Goal: Task Accomplishment & Management: Complete application form

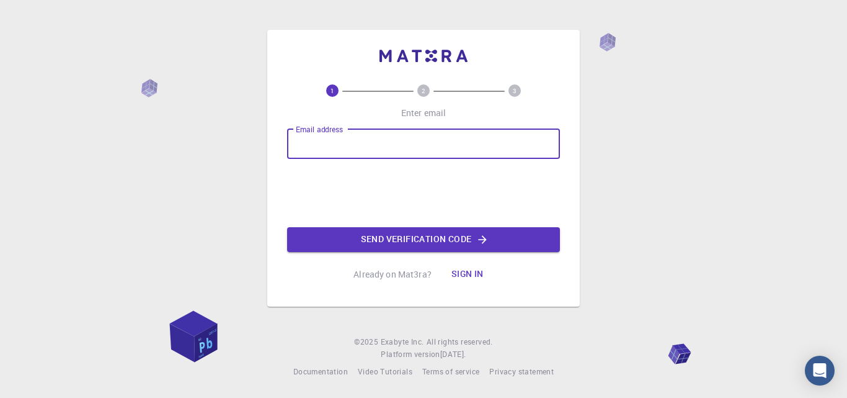
type input "[EMAIL_ADDRESS][DOMAIN_NAME]"
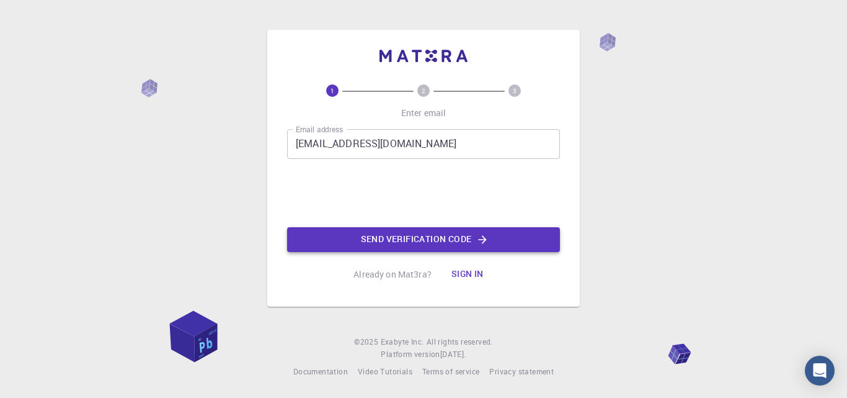
click at [376, 228] on button "Send verification code" at bounding box center [423, 239] width 273 height 25
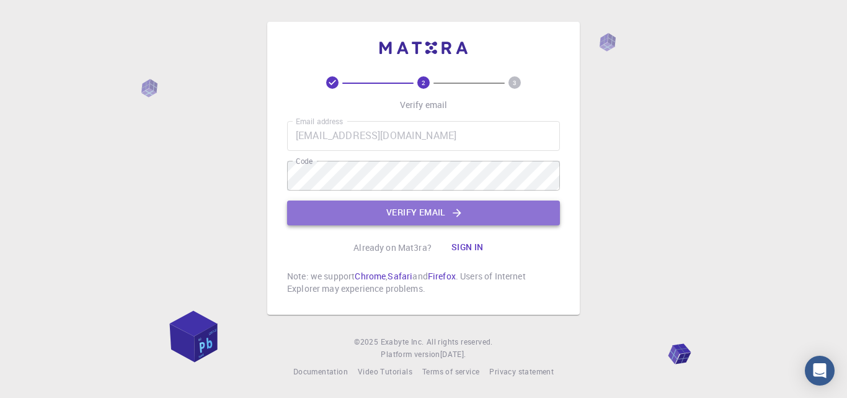
click at [393, 218] on button "Verify email" at bounding box center [423, 212] width 273 height 25
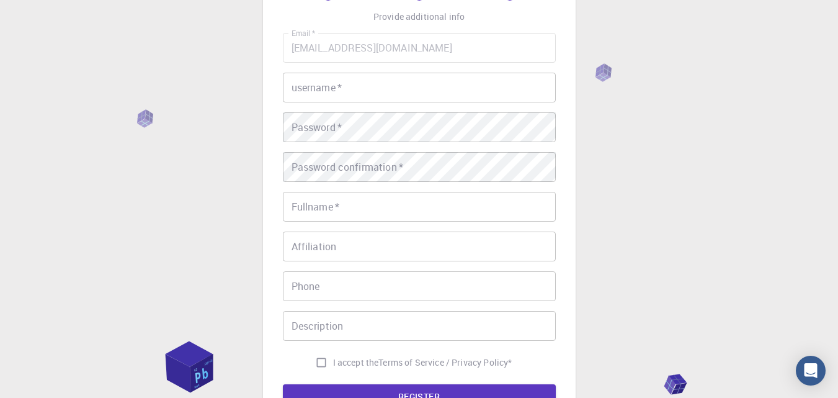
scroll to position [87, 0]
click at [374, 85] on input "username   *" at bounding box center [419, 87] width 273 height 30
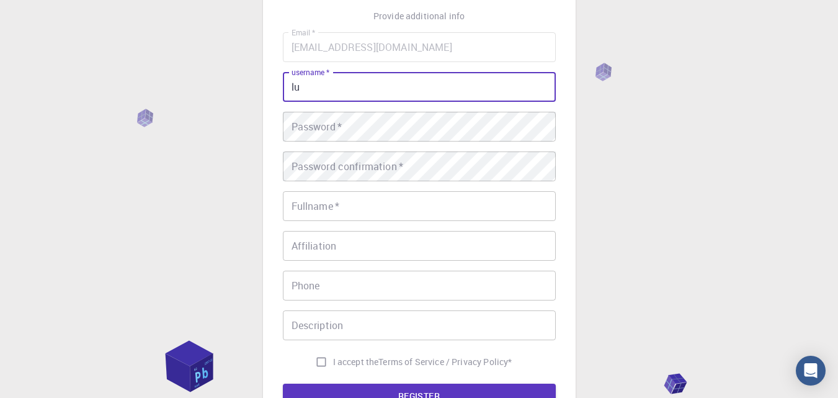
type input "l"
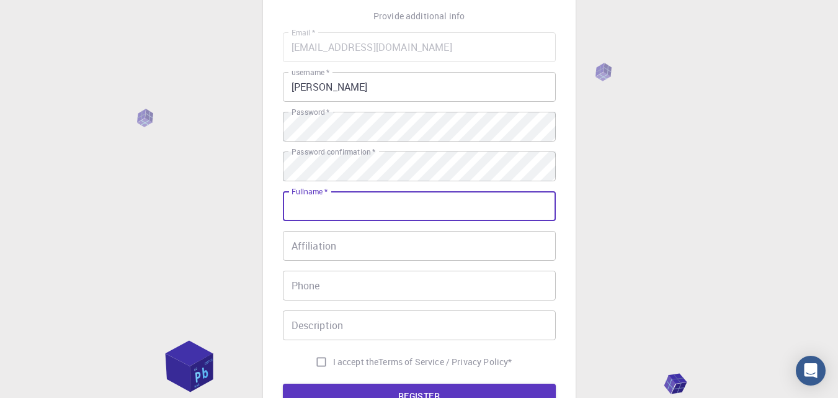
click at [347, 200] on input "Fullname   *" at bounding box center [419, 206] width 273 height 30
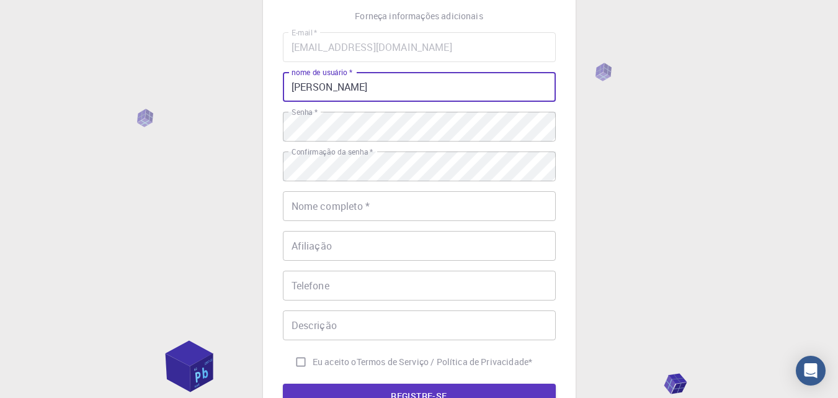
click at [427, 92] on input "[PERSON_NAME]" at bounding box center [419, 87] width 273 height 30
type input "Luan"
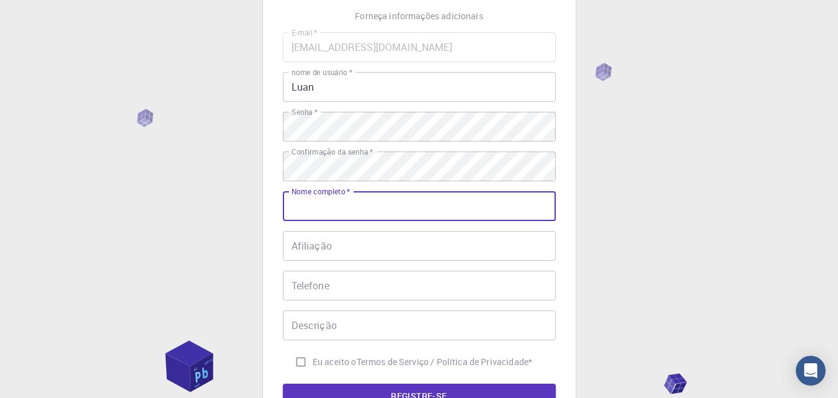
click at [342, 218] on input "Nome completo   *" at bounding box center [419, 206] width 273 height 30
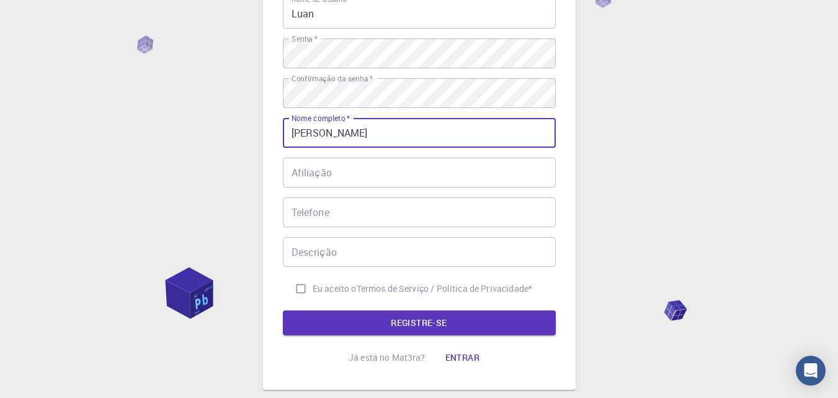
scroll to position [161, 0]
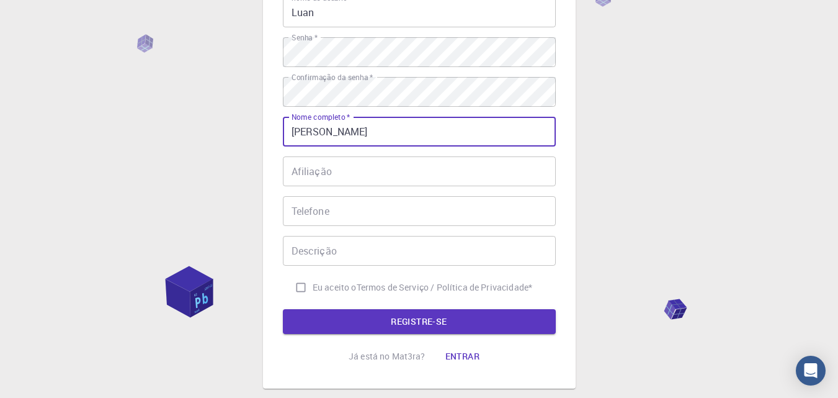
type input "[PERSON_NAME]"
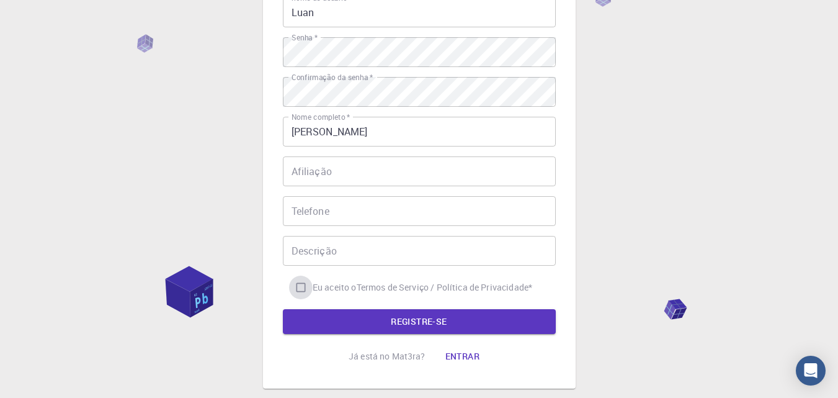
click at [296, 287] on input "Eu aceito o Termos de Serviço / Política de Privacidade *" at bounding box center [301, 287] width 24 height 24
checkbox input "true"
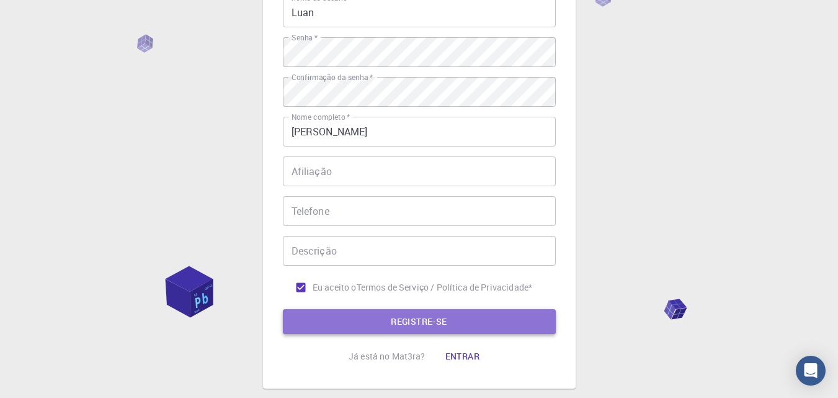
click at [388, 317] on button "REGISTRE-SE" at bounding box center [419, 321] width 273 height 25
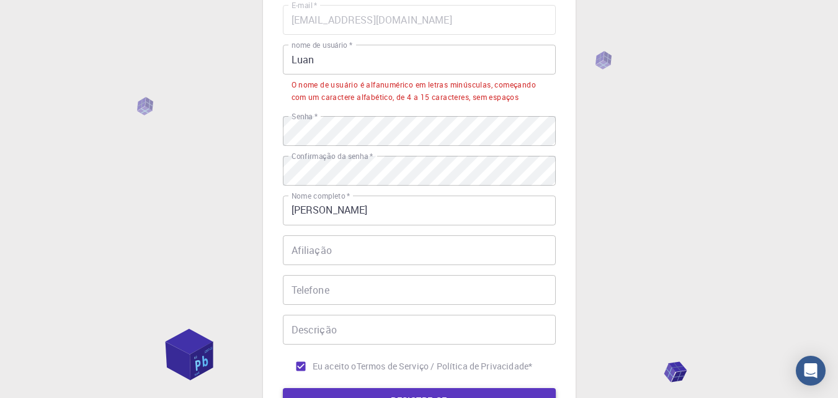
scroll to position [113, 0]
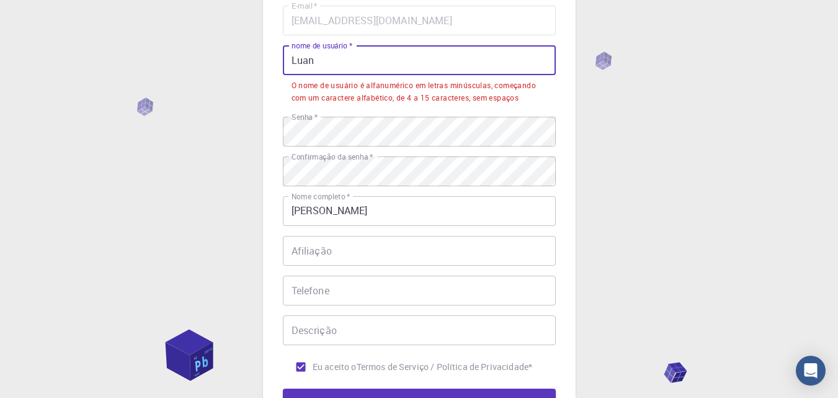
click at [342, 68] on input "Luan" at bounding box center [419, 60] width 273 height 30
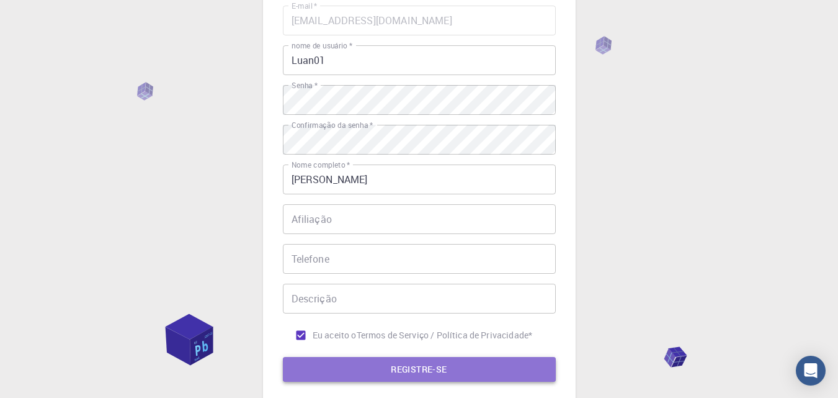
click at [372, 358] on button "REGISTRE-SE" at bounding box center [419, 369] width 273 height 25
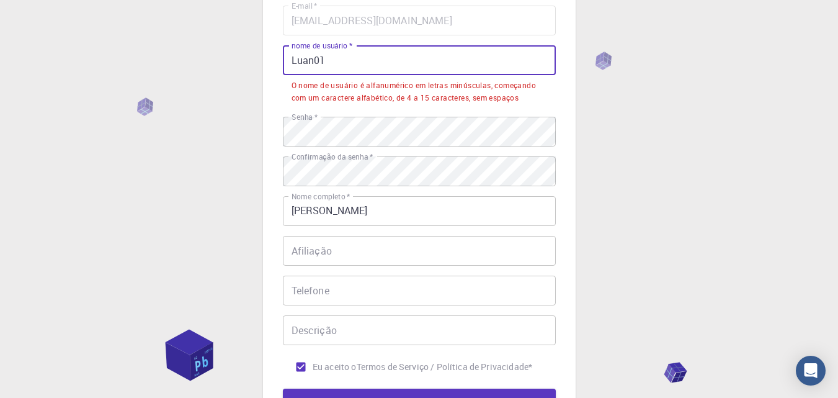
click at [313, 60] on input "Luan01" at bounding box center [419, 60] width 273 height 30
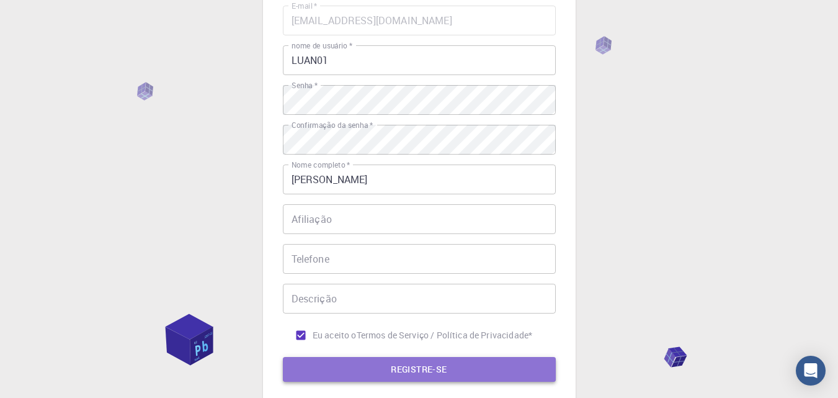
click at [435, 376] on font "REGISTRE-SE" at bounding box center [419, 369] width 56 height 16
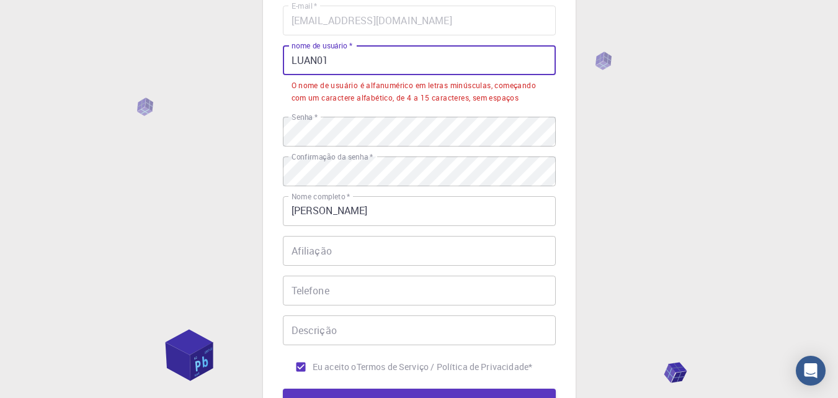
click at [391, 55] on input "LUAN01" at bounding box center [419, 60] width 273 height 30
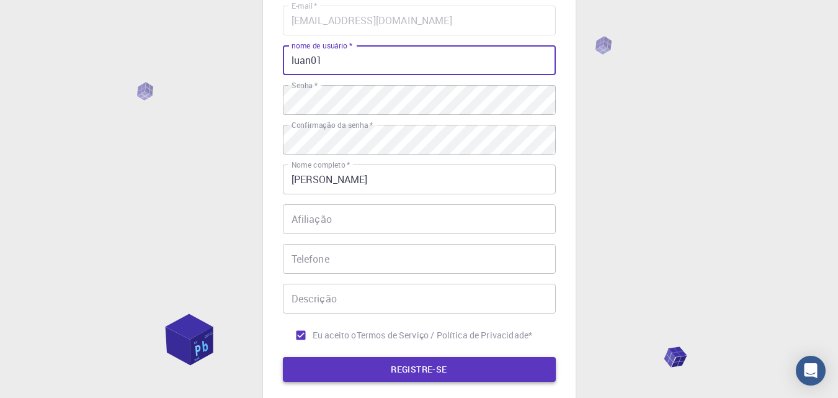
type input "luan01"
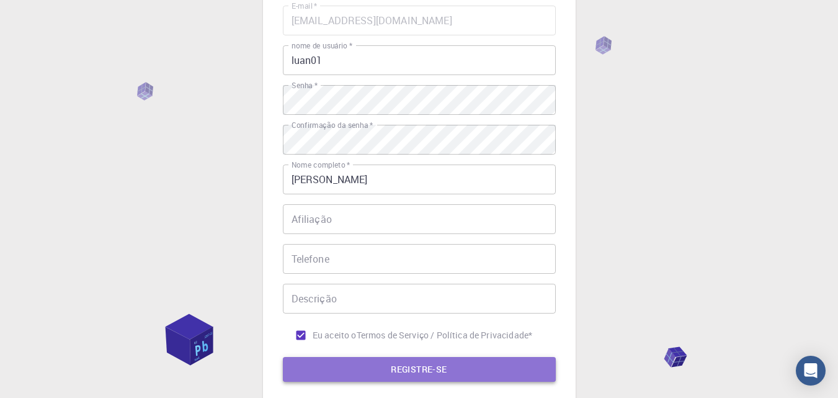
click at [389, 363] on button "REGISTRE-SE" at bounding box center [419, 369] width 273 height 25
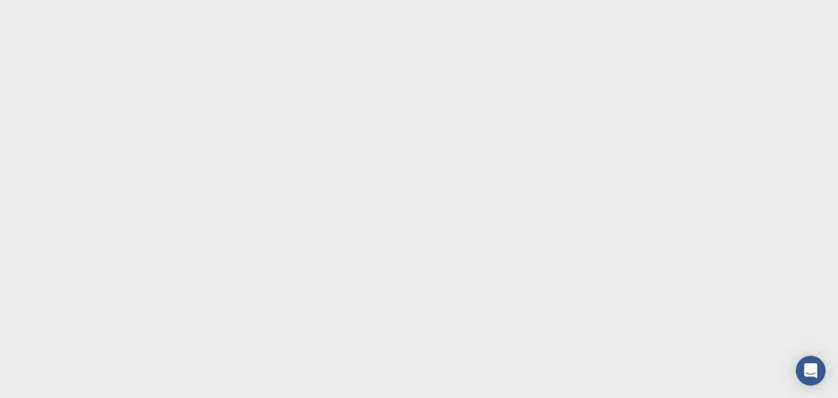
scroll to position [0, 0]
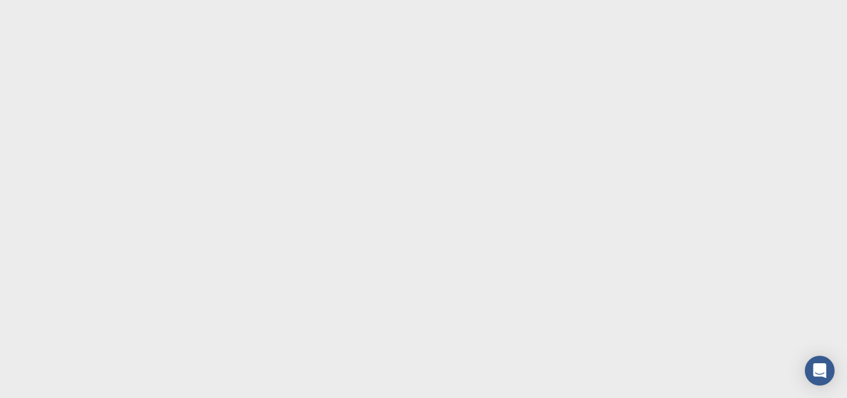
click at [659, 169] on body "Texto original Avalie a tradução O feedback vai ser usado para ajudar a melhora…" at bounding box center [423, 199] width 847 height 398
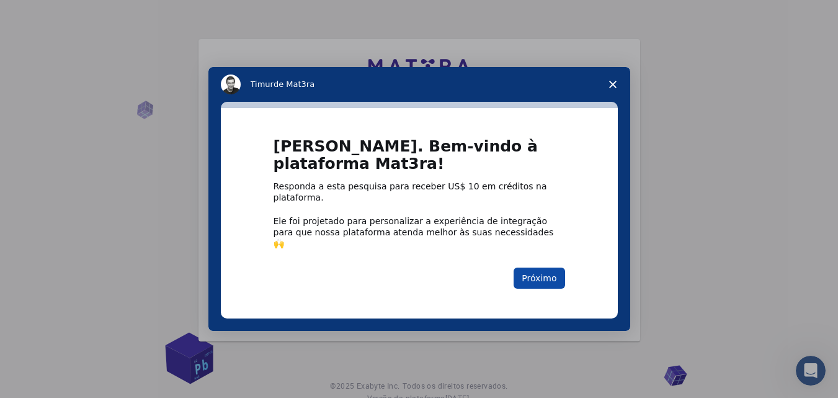
click at [541, 267] on button "Próximo" at bounding box center [538, 277] width 51 height 21
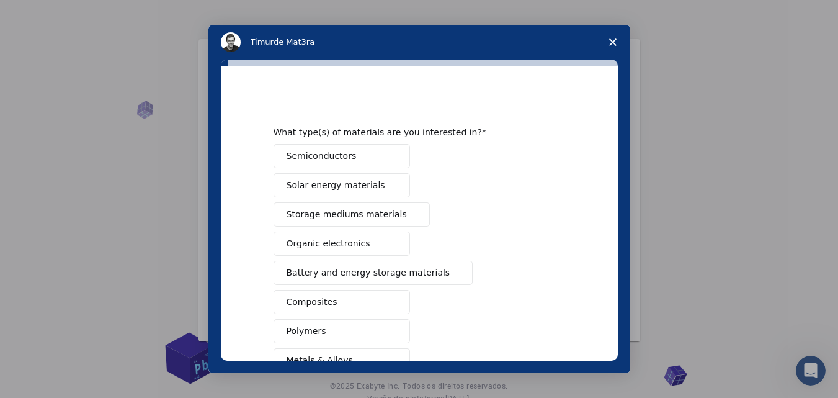
click at [363, 153] on button "Semiconductors" at bounding box center [341, 156] width 136 height 24
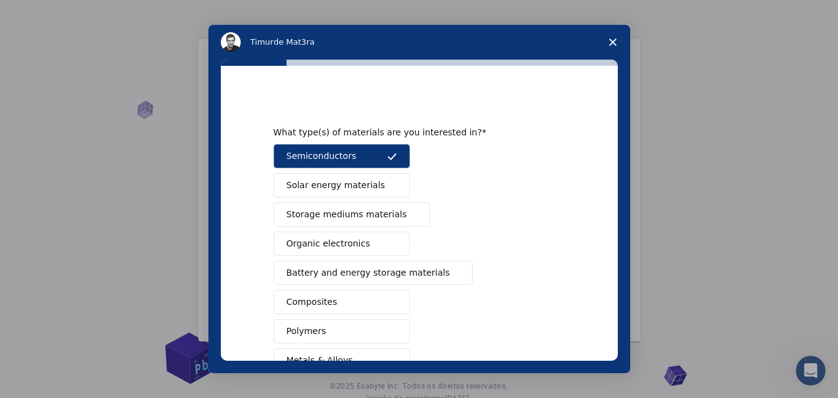
click at [350, 183] on span "Solar energy materials" at bounding box center [336, 185] width 99 height 13
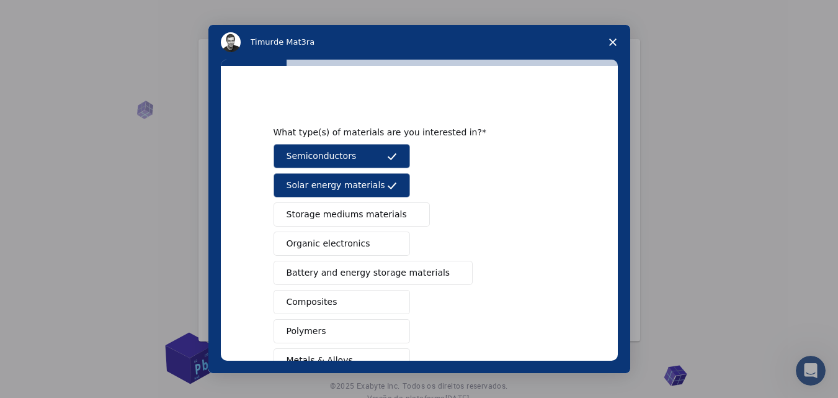
click at [320, 231] on div "Semiconductors Solar energy materials Storage mediums materials Organic electro…" at bounding box center [418, 316] width 291 height 345
click at [313, 215] on span "Storage mediums materials" at bounding box center [347, 214] width 120 height 13
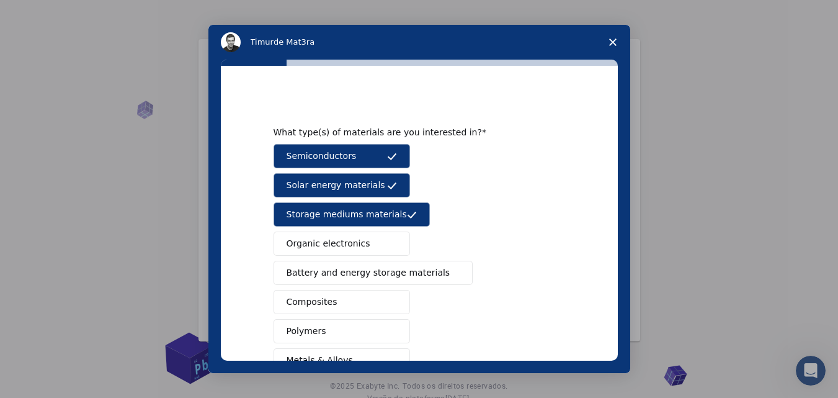
click at [308, 241] on span "Organic electronics" at bounding box center [329, 243] width 84 height 13
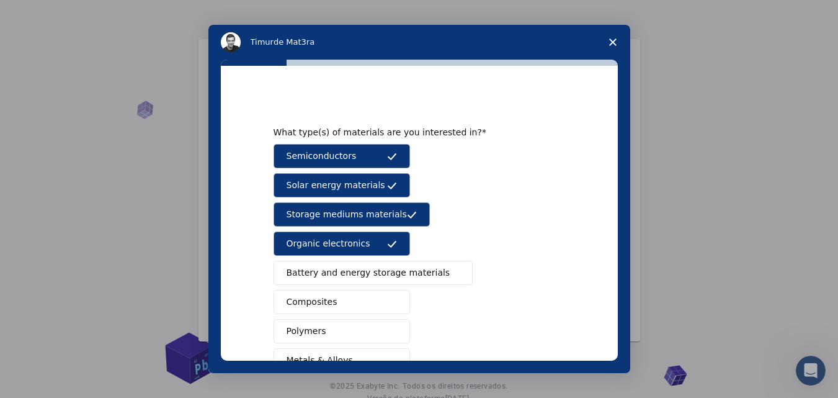
click at [303, 266] on span "Battery and energy storage materials" at bounding box center [369, 272] width 164 height 13
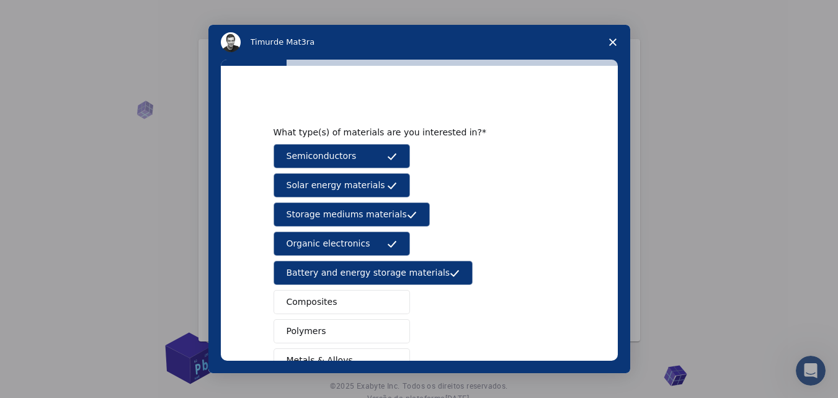
click at [300, 298] on span "Composites" at bounding box center [312, 301] width 51 height 13
click at [300, 329] on span "Polymers" at bounding box center [307, 330] width 40 height 13
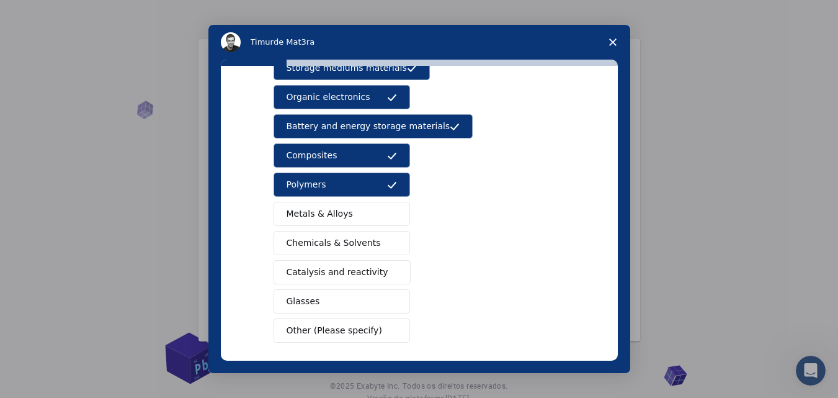
scroll to position [171, 0]
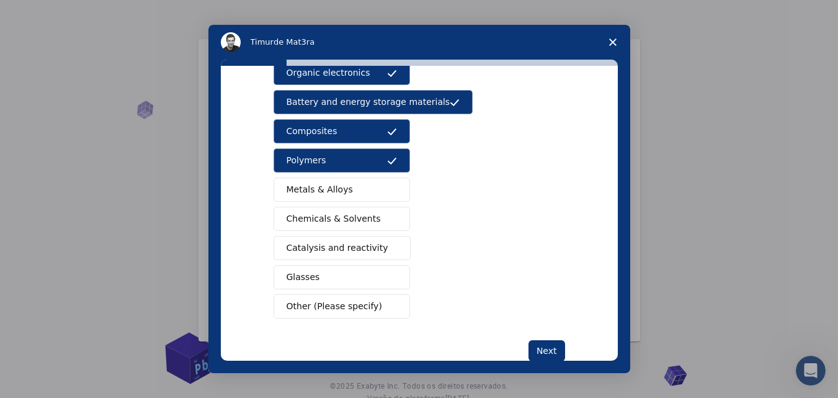
click at [310, 193] on span "Metals & Alloys" at bounding box center [320, 189] width 66 height 13
click at [310, 216] on span "Chemicals & Solvents" at bounding box center [334, 218] width 94 height 13
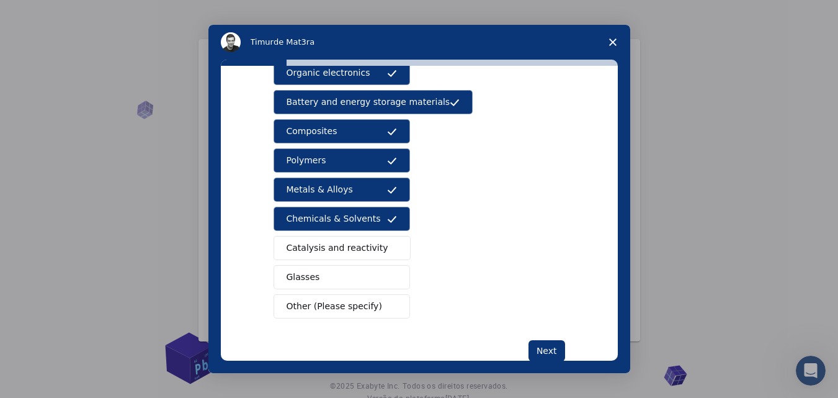
click at [305, 253] on span "Catalysis and reactivity" at bounding box center [338, 247] width 102 height 13
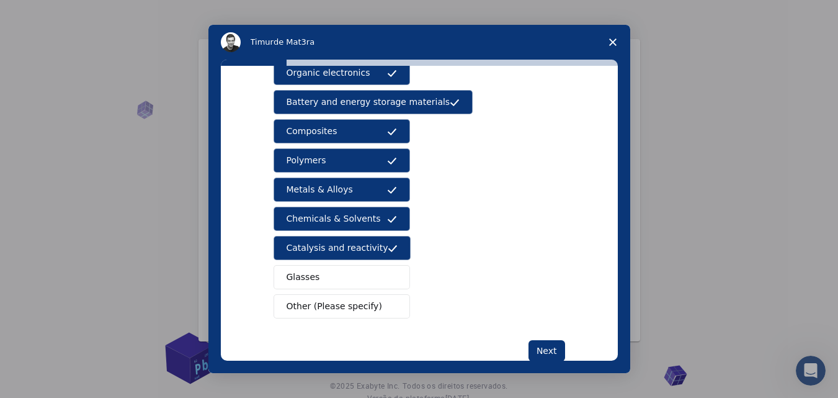
click at [305, 276] on span "Glasses" at bounding box center [303, 276] width 33 height 13
click at [311, 310] on span "Other (Please specify)" at bounding box center [335, 306] width 96 height 13
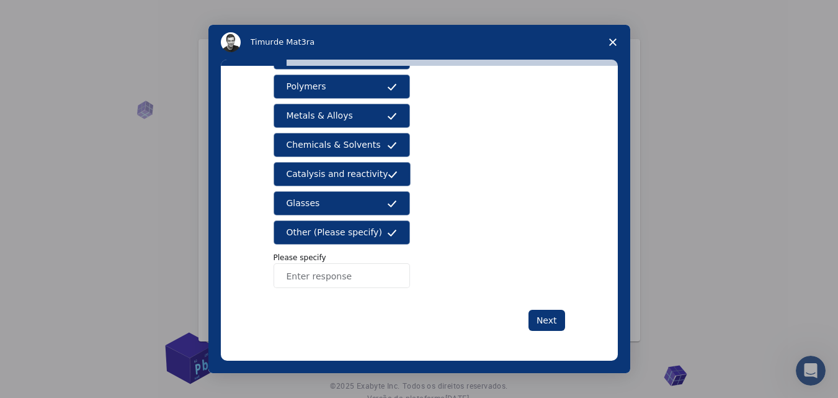
scroll to position [244, 0]
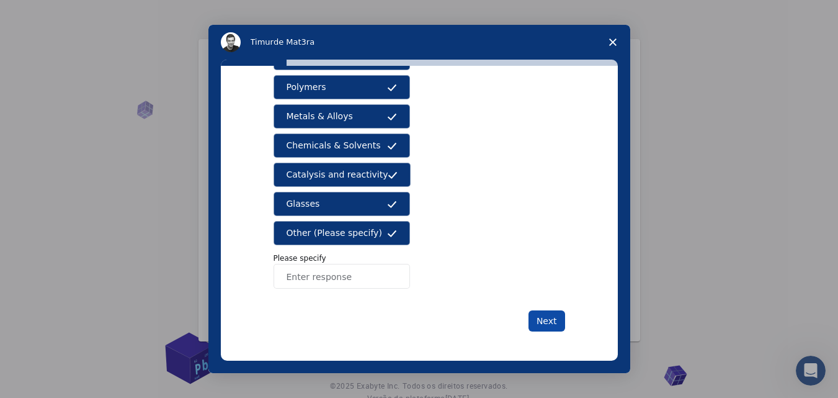
click at [553, 320] on button "Next" at bounding box center [546, 320] width 37 height 21
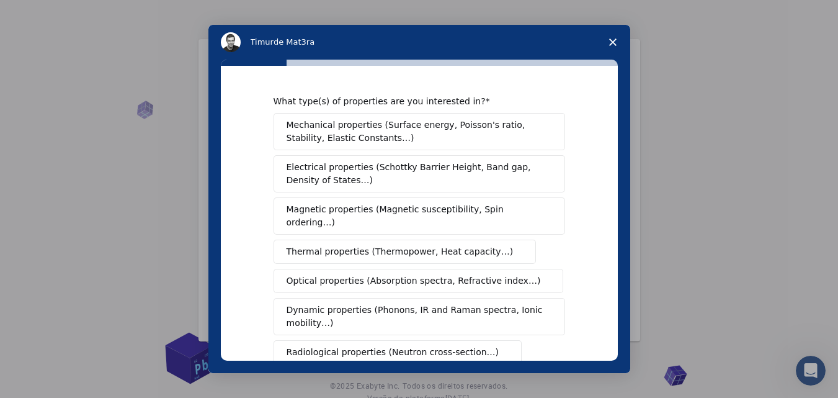
click at [507, 130] on span "Mechanical properties (Surface energy, Poisson's ratio, Stability, Elastic Cons…" at bounding box center [416, 131] width 259 height 26
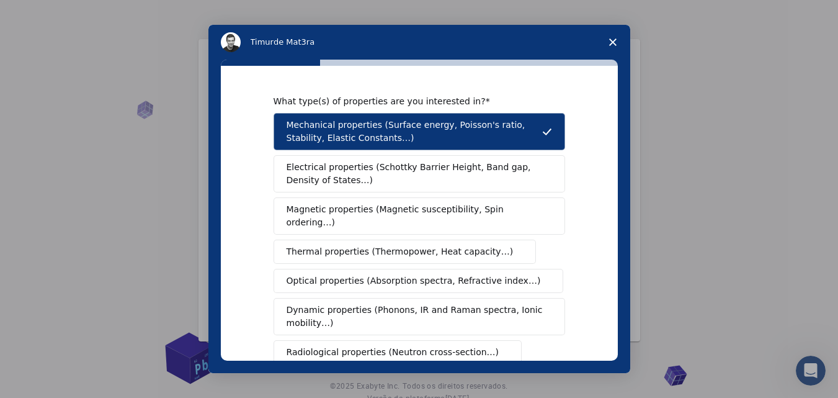
click at [472, 168] on span "Electrical properties (Schottky Barrier Height, Band gap, Density of States…)" at bounding box center [416, 174] width 258 height 26
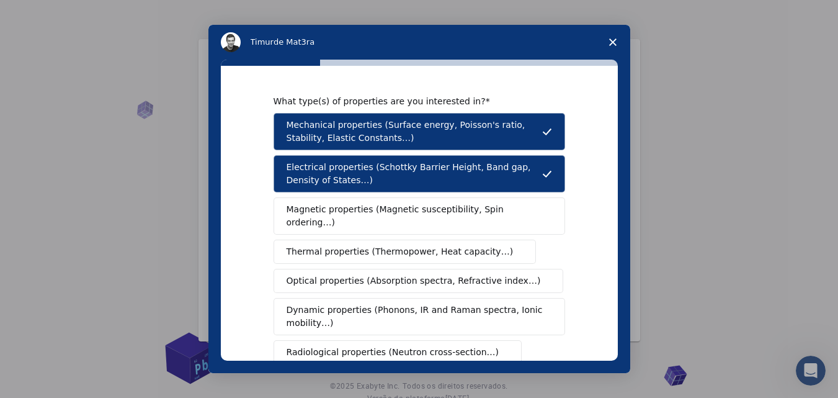
click at [440, 201] on button "Magnetic properties (Magnetic susceptibility, Spin ordering…)" at bounding box center [418, 215] width 291 height 37
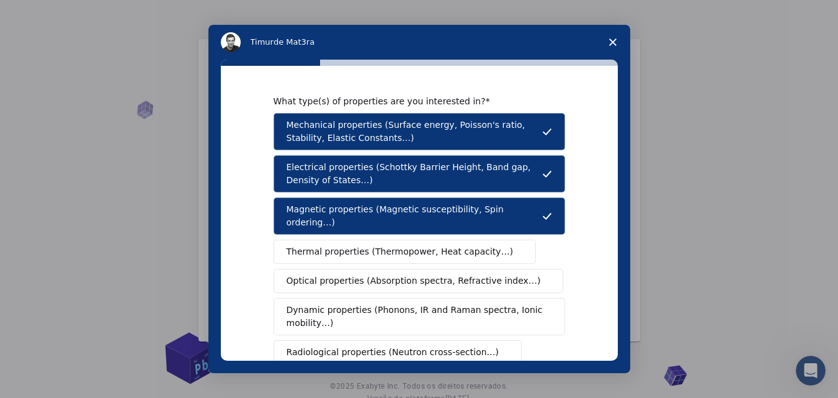
click at [390, 245] on span "Thermal properties (Thermopower, Heat capacity…)" at bounding box center [400, 251] width 227 height 13
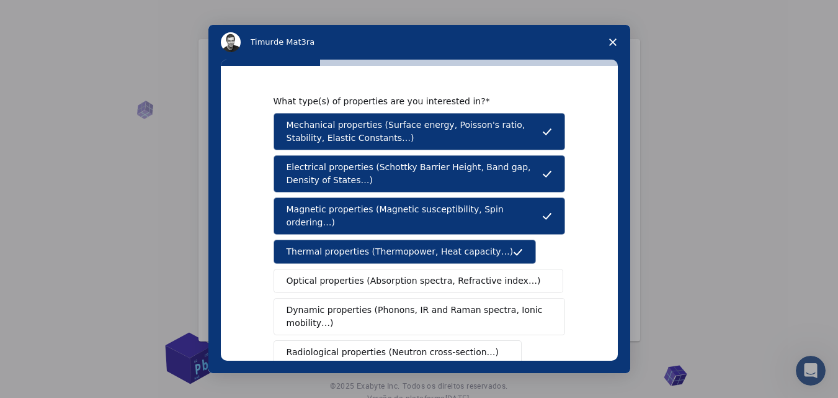
click at [367, 269] on button "Optical properties (Absorption spectra, Refractive index…)" at bounding box center [418, 281] width 290 height 24
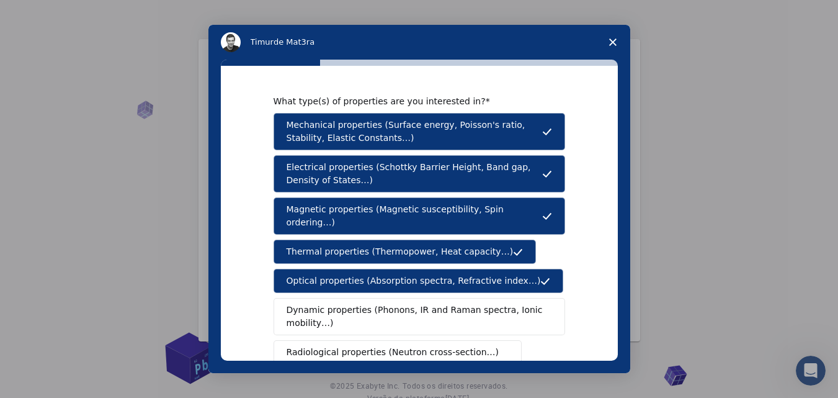
click at [357, 303] on span "Dynamic properties (Phonons, IR and Raman spectra, Ionic mobility…)" at bounding box center [415, 316] width 257 height 26
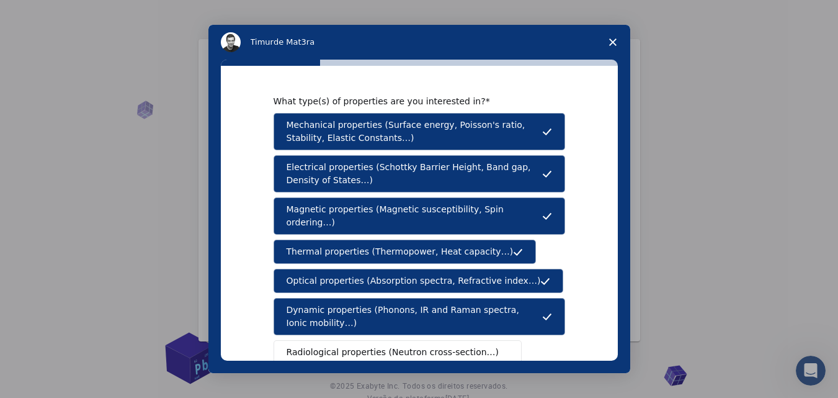
click at [399, 345] on span "Radiological properties (Neutron cross-section…)" at bounding box center [393, 351] width 213 height 13
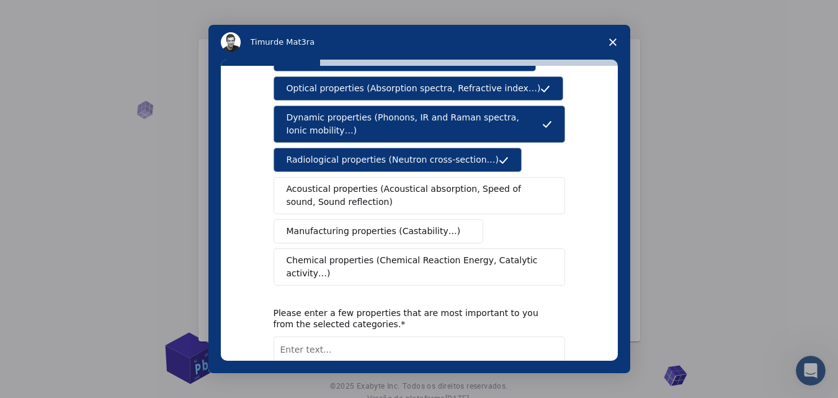
scroll to position [193, 0]
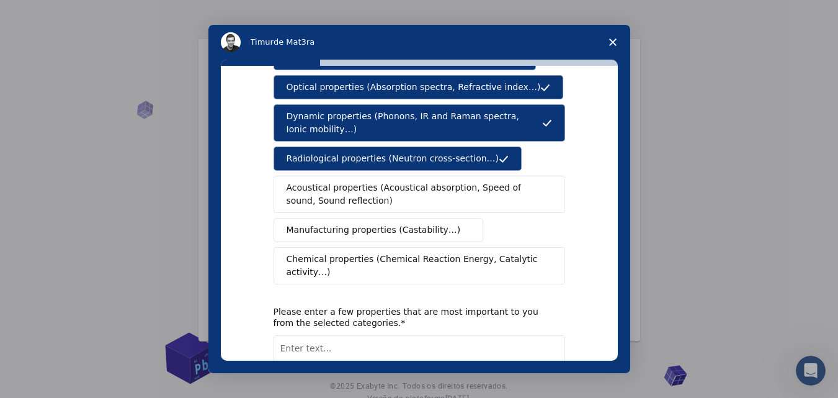
click at [350, 252] on span "Chemical properties (Chemical Reaction Energy, Catalytic activity…)" at bounding box center [415, 265] width 257 height 26
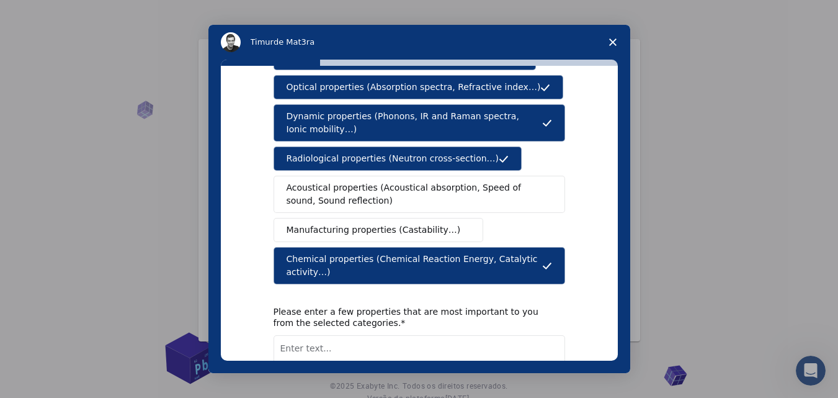
click at [339, 223] on span "Manufacturing properties (Castability…)" at bounding box center [374, 229] width 174 height 13
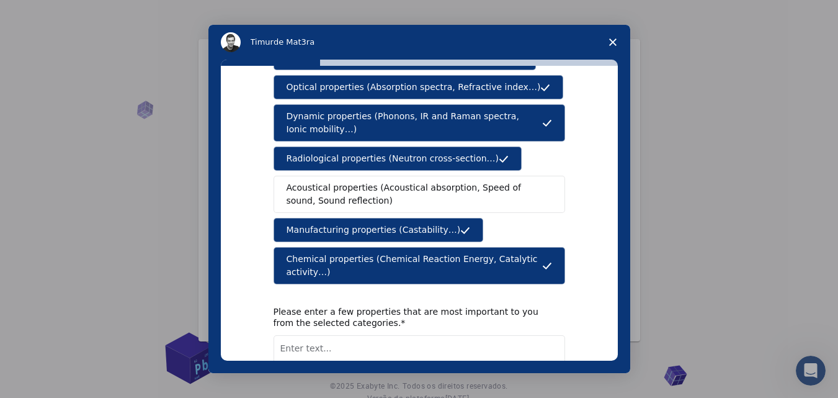
click at [372, 181] on span "Acoustical properties (Acoustical absorption, Speed of sound, Sound reflection)" at bounding box center [416, 194] width 258 height 26
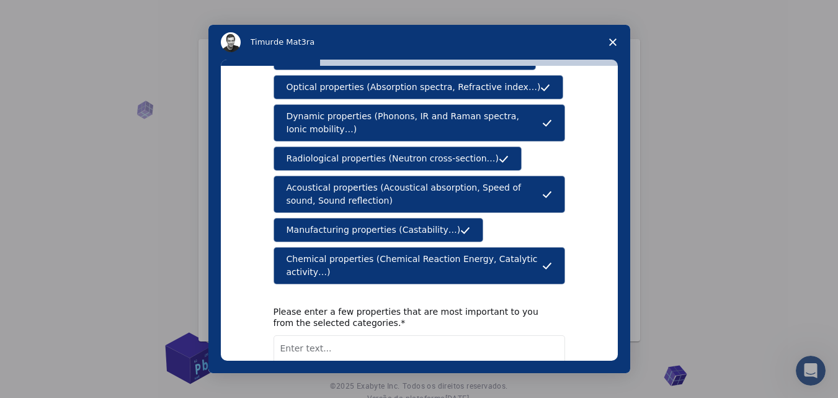
scroll to position [265, 0]
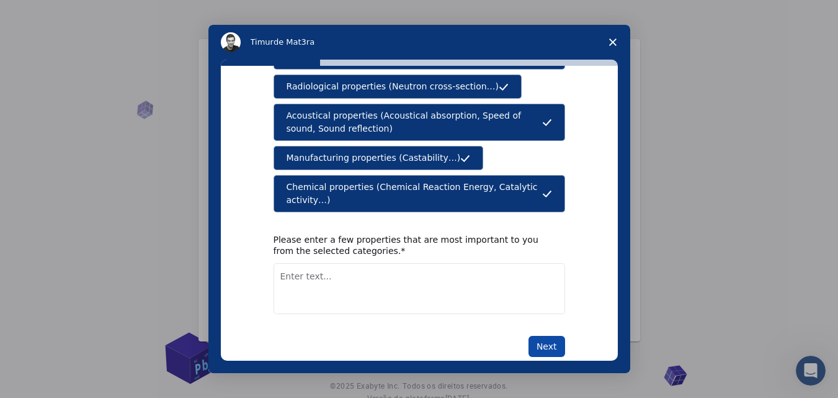
click at [533, 336] on button "Next" at bounding box center [546, 346] width 37 height 21
click at [442, 285] on textarea "Enter text..." at bounding box center [418, 288] width 291 height 51
type textarea "chemical"
click at [544, 336] on button "Next" at bounding box center [546, 346] width 37 height 21
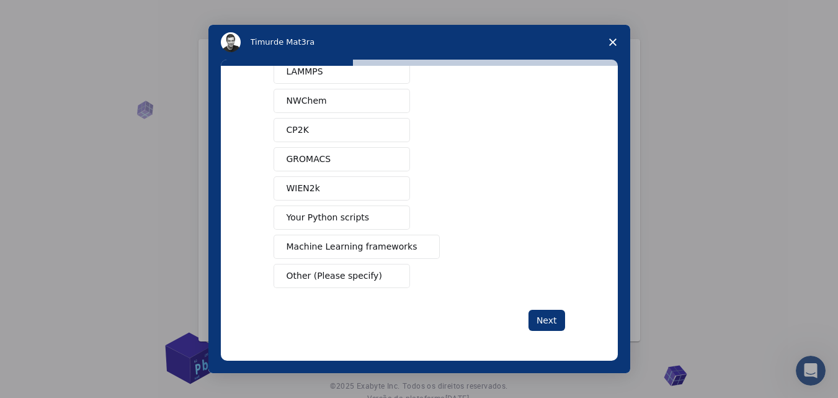
scroll to position [0, 0]
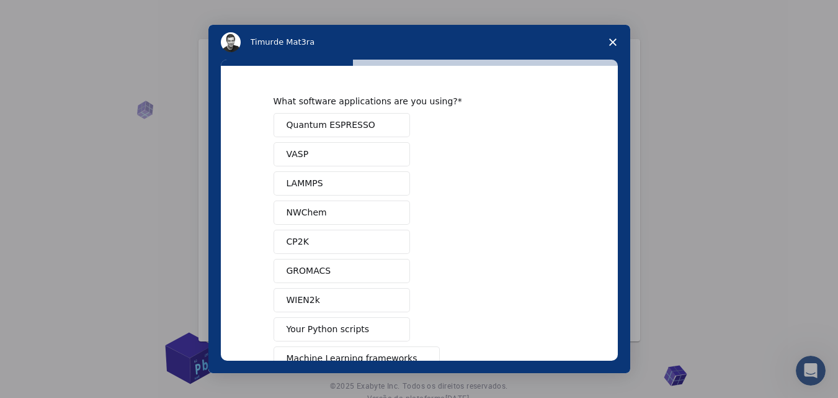
click at [350, 130] on span "Quantum ESPRESSO" at bounding box center [331, 124] width 89 height 13
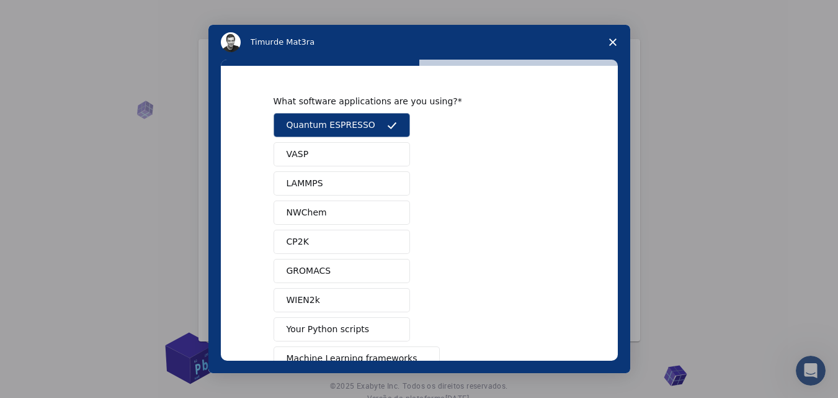
click at [312, 144] on button "VASP" at bounding box center [341, 154] width 136 height 24
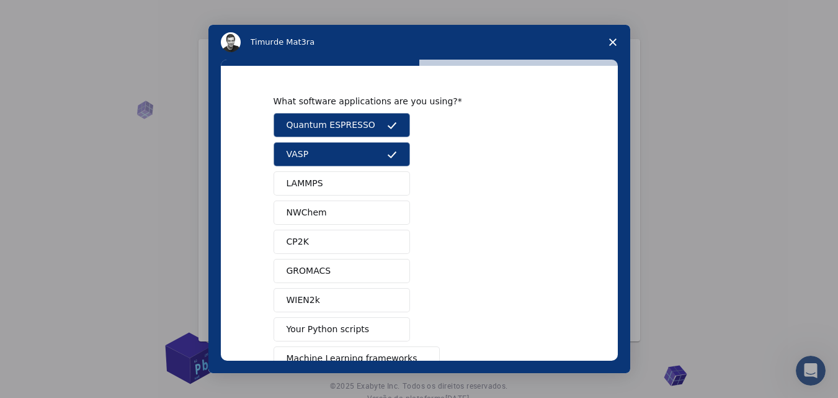
click at [309, 181] on span "LAMMPS" at bounding box center [305, 183] width 37 height 13
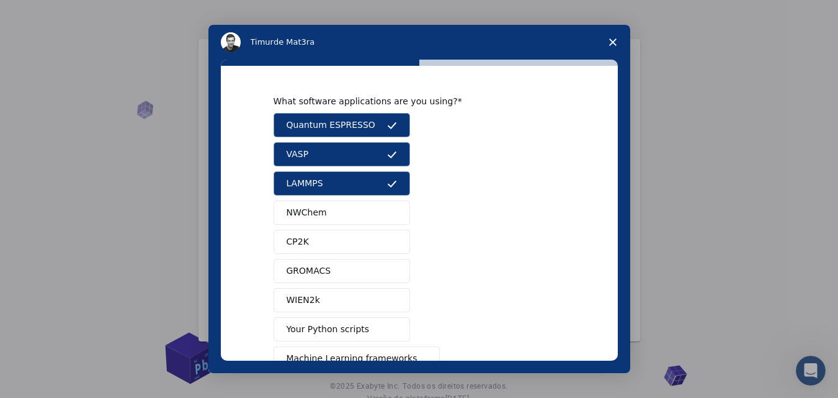
click at [316, 204] on button "NWChem" at bounding box center [341, 212] width 136 height 24
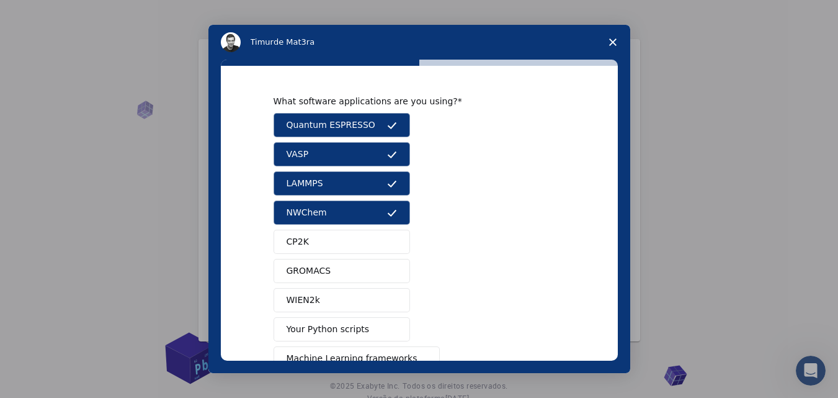
click at [316, 241] on button "CP2K" at bounding box center [341, 241] width 136 height 24
click at [315, 273] on span "GROMACS" at bounding box center [309, 270] width 45 height 13
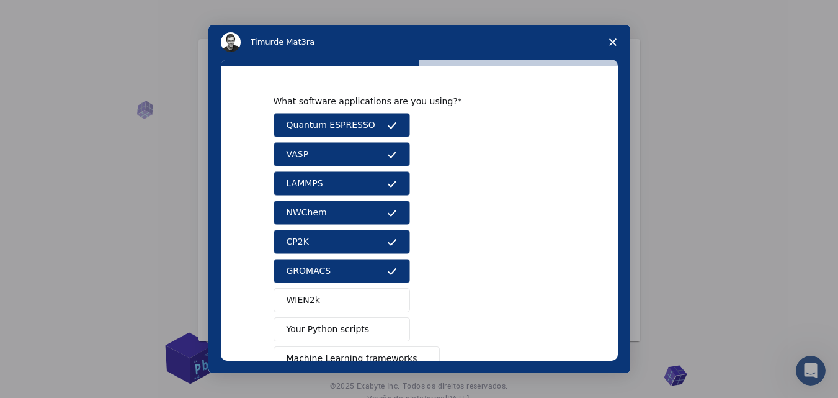
click at [315, 298] on button "WIEN2k" at bounding box center [341, 300] width 136 height 24
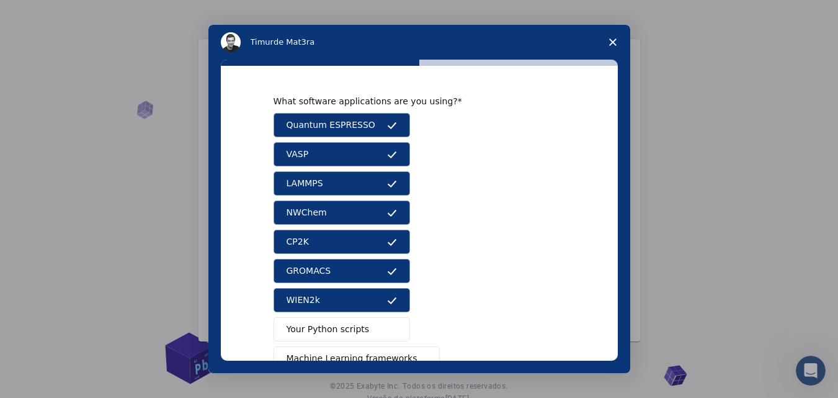
click at [327, 323] on span "Your Python scripts" at bounding box center [328, 328] width 83 height 13
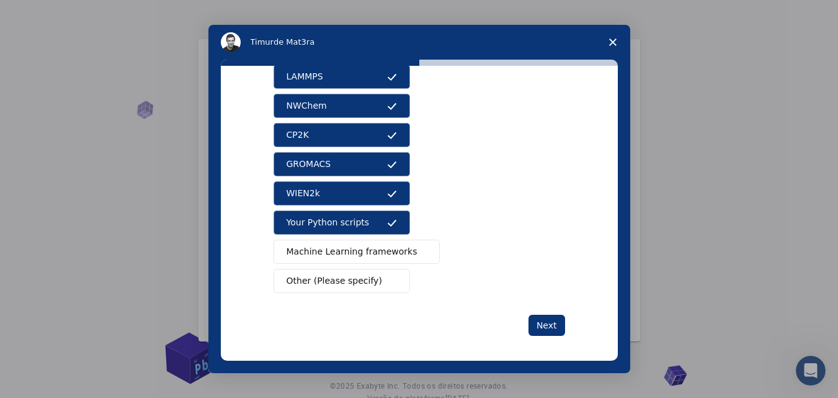
scroll to position [112, 0]
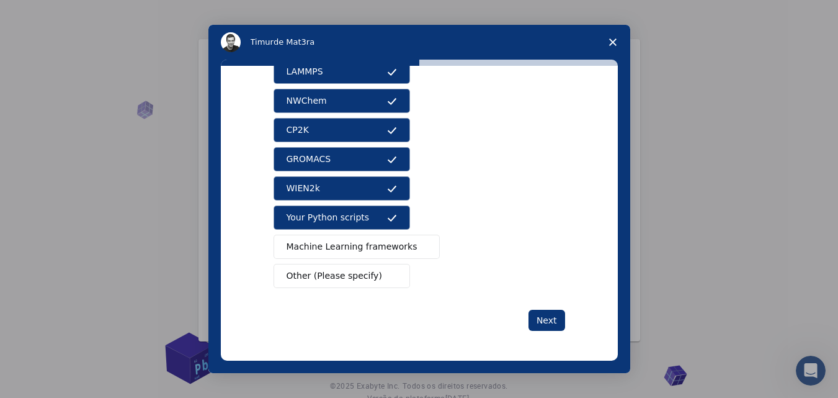
click at [336, 259] on button "Machine Learning frameworks" at bounding box center [356, 246] width 167 height 24
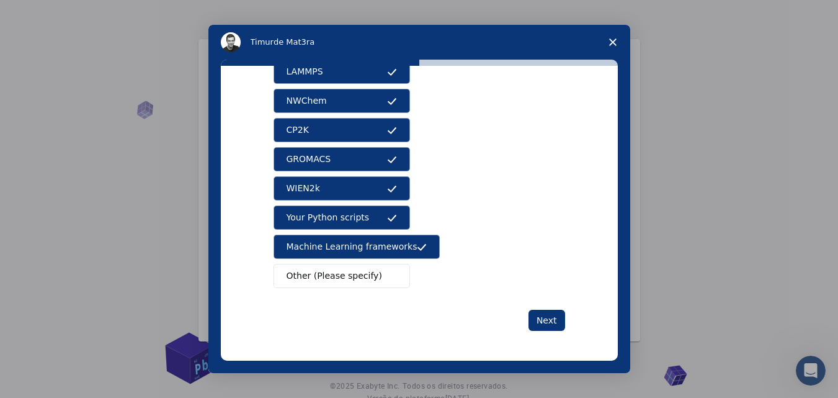
click at [316, 277] on span "Other (Please specify)" at bounding box center [335, 275] width 96 height 13
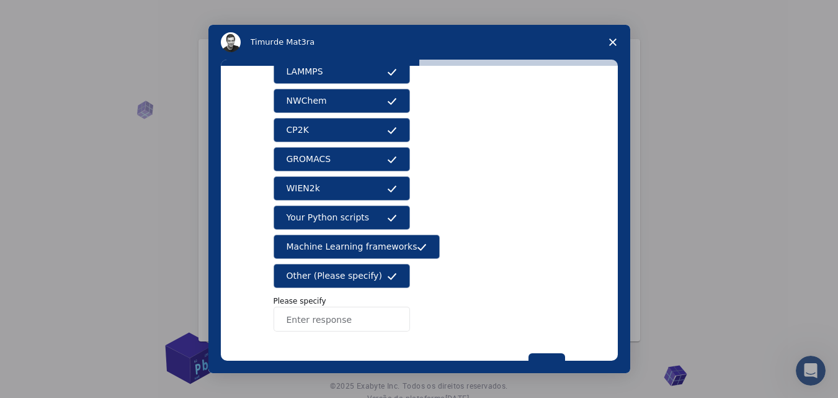
click at [324, 275] on span "Other (Please specify)" at bounding box center [335, 275] width 96 height 13
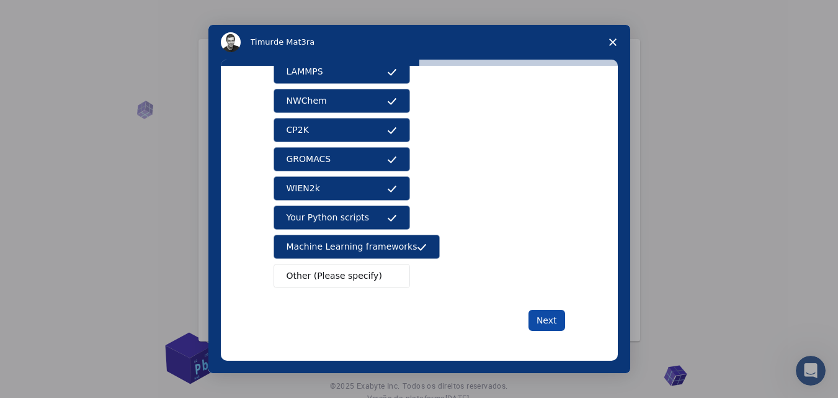
click at [552, 320] on button "Next" at bounding box center [546, 319] width 37 height 21
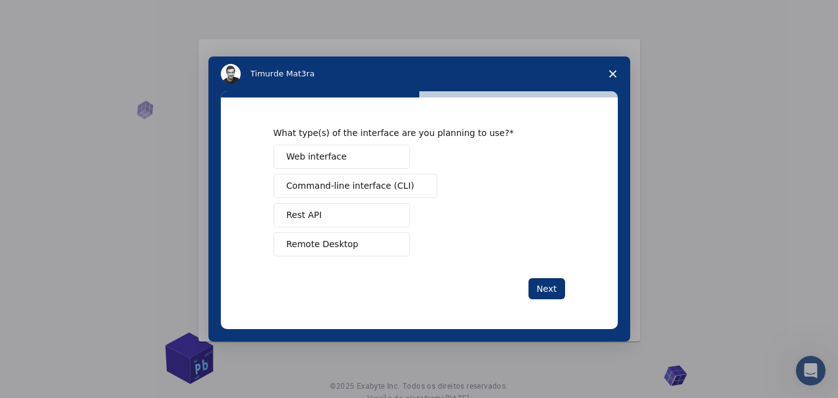
scroll to position [0, 0]
click at [325, 147] on button "Web interface" at bounding box center [341, 156] width 136 height 24
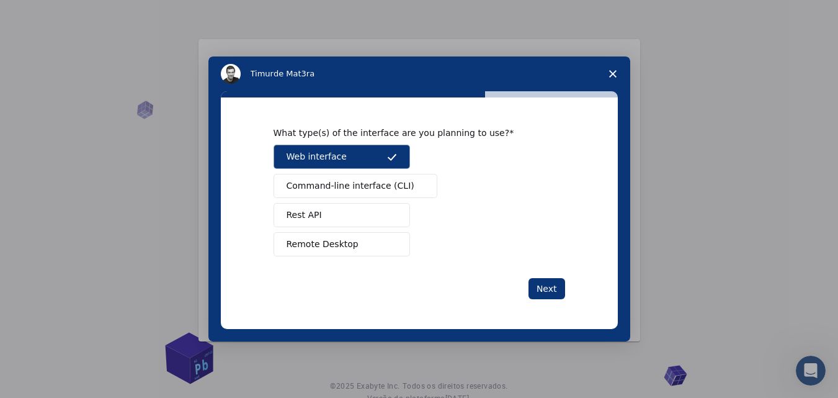
click at [349, 190] on span "Command-line interface (CLI)" at bounding box center [351, 185] width 128 height 13
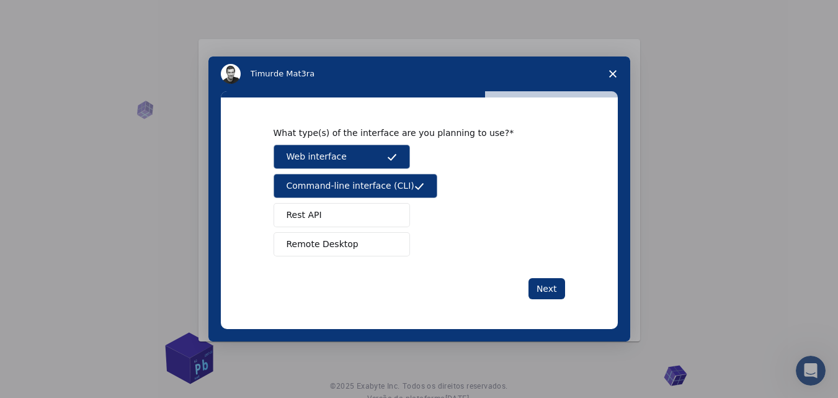
click at [363, 209] on button "Rest API" at bounding box center [341, 215] width 136 height 24
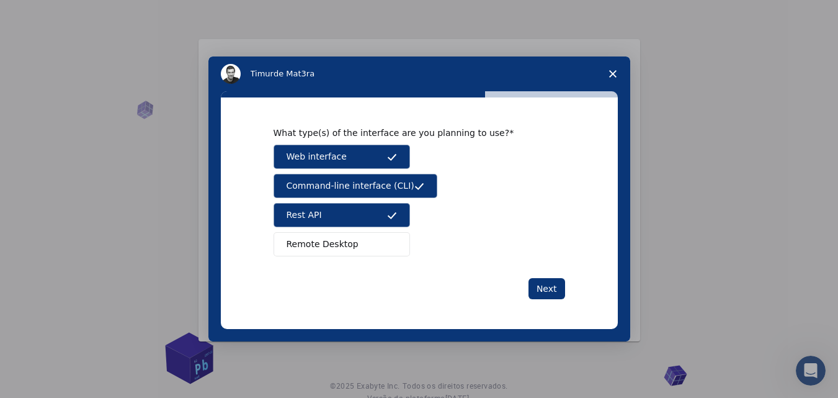
click at [363, 234] on button "Remote Desktop" at bounding box center [341, 244] width 136 height 24
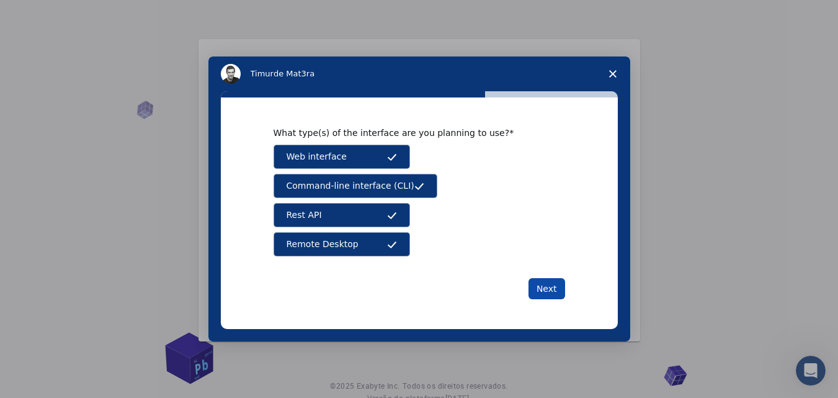
click at [538, 283] on button "Next" at bounding box center [546, 288] width 37 height 21
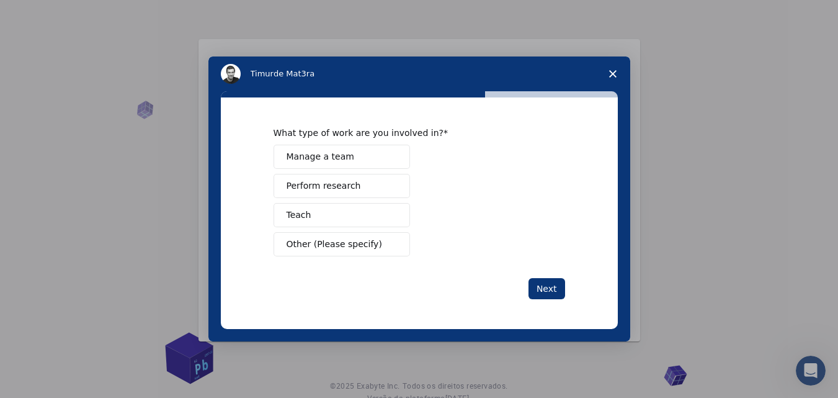
click at [357, 206] on button "Teach" at bounding box center [341, 215] width 136 height 24
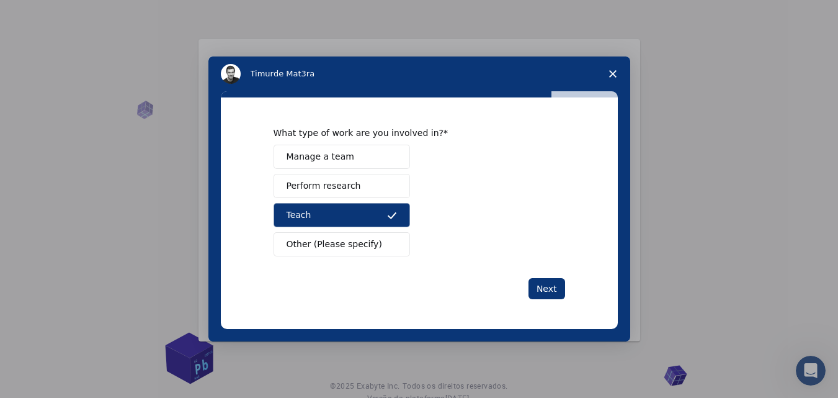
click at [339, 190] on span "Perform research" at bounding box center [324, 185] width 74 height 13
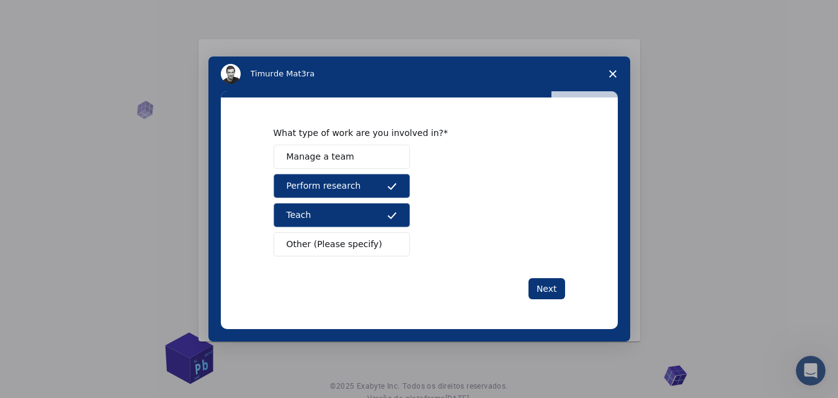
click at [314, 153] on span "Manage a team" at bounding box center [321, 156] width 68 height 13
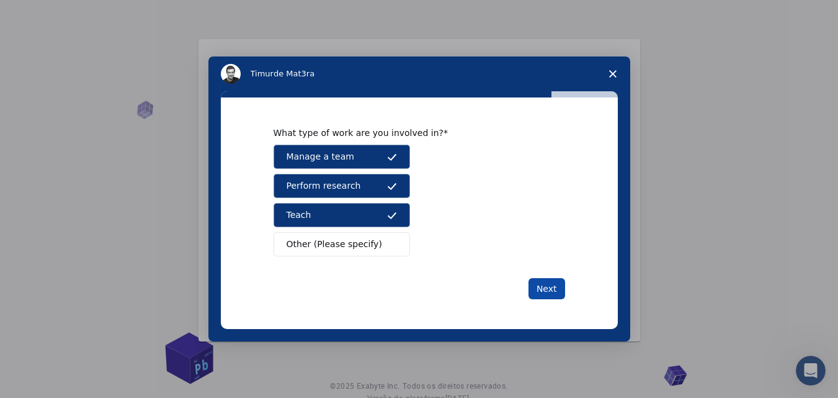
click at [540, 281] on button "Next" at bounding box center [546, 288] width 37 height 21
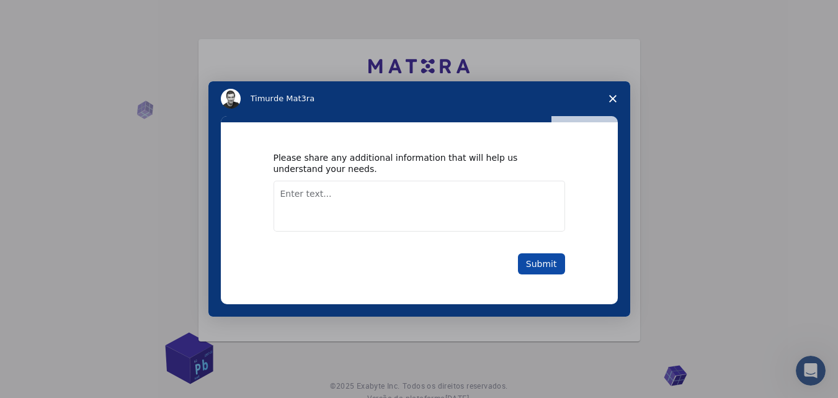
click at [537, 267] on button "Submit" at bounding box center [541, 263] width 47 height 21
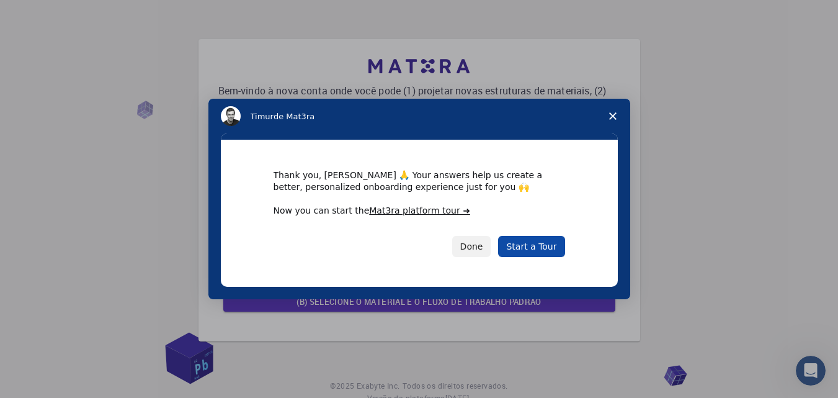
click at [530, 243] on link "Start a Tour" at bounding box center [531, 246] width 66 height 21
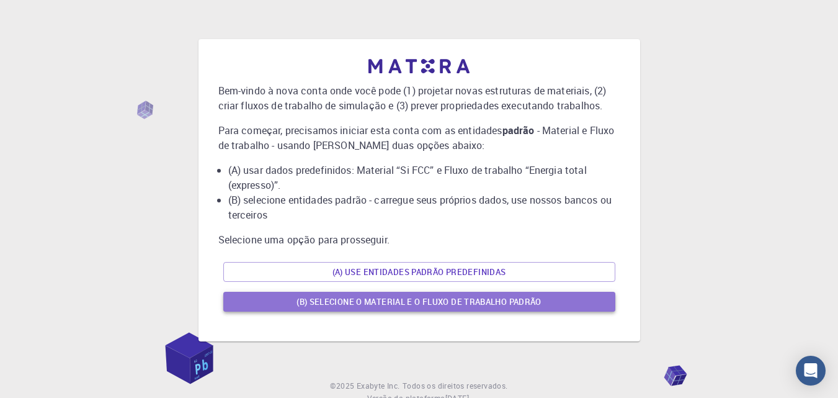
click at [372, 296] on font "(B) Selecione o material e o fluxo de trabalho padrão" at bounding box center [418, 301] width 245 height 11
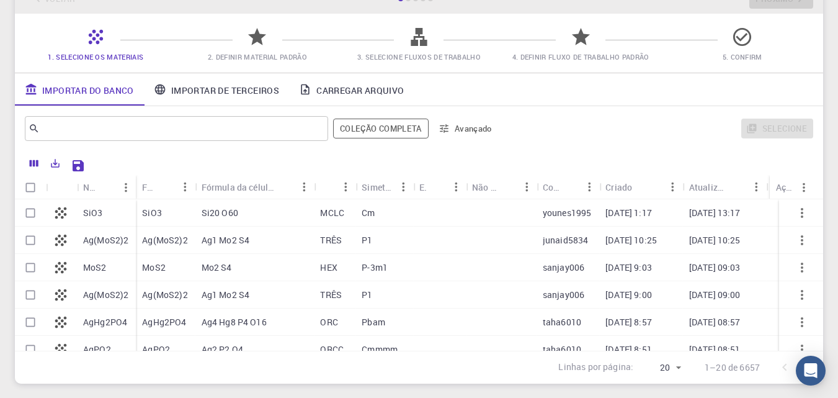
scroll to position [84, 0]
click at [35, 208] on input "Selecionar linha" at bounding box center [31, 212] width 24 height 24
checkbox input "true"
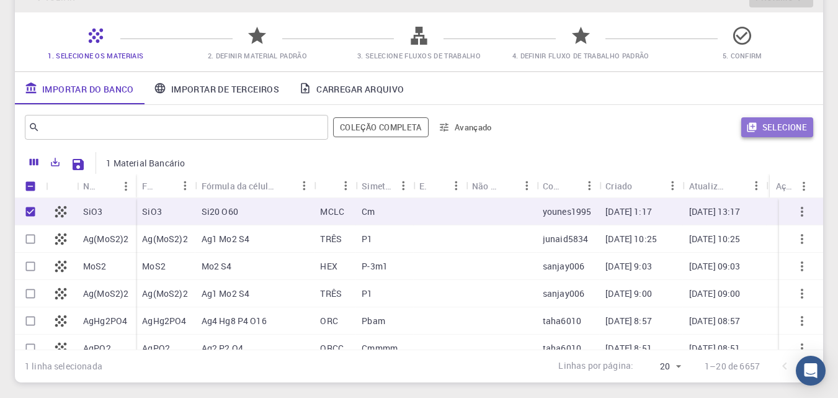
click at [773, 120] on font "Selecione" at bounding box center [784, 127] width 45 height 15
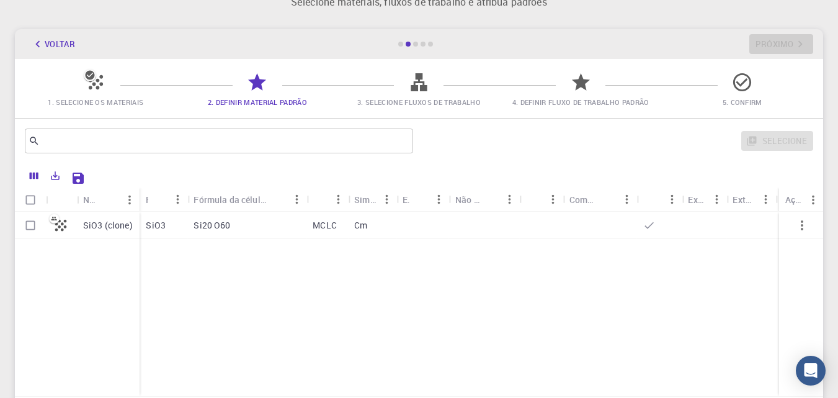
scroll to position [38, 0]
click at [416, 226] on div at bounding box center [422, 224] width 53 height 27
checkbox input "true"
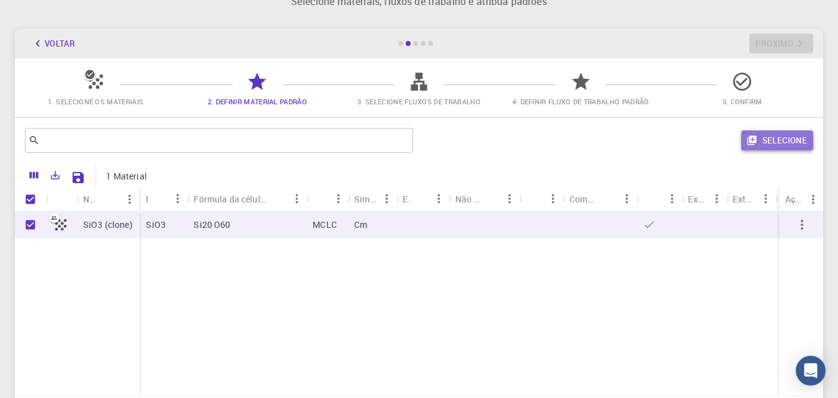
click at [763, 146] on font "Selecione" at bounding box center [784, 140] width 45 height 15
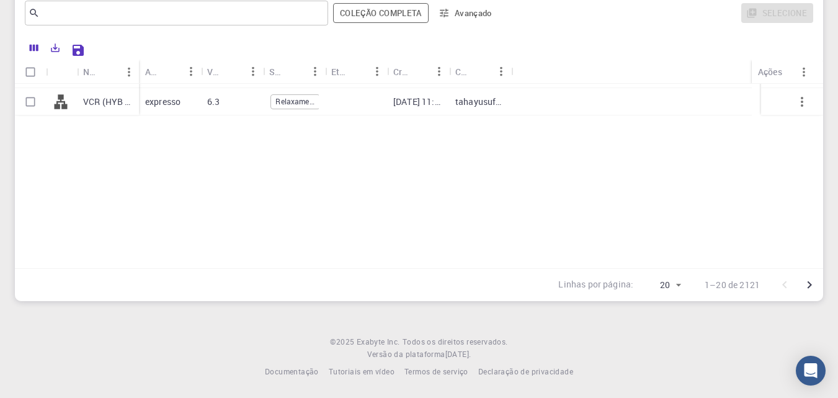
scroll to position [0, 0]
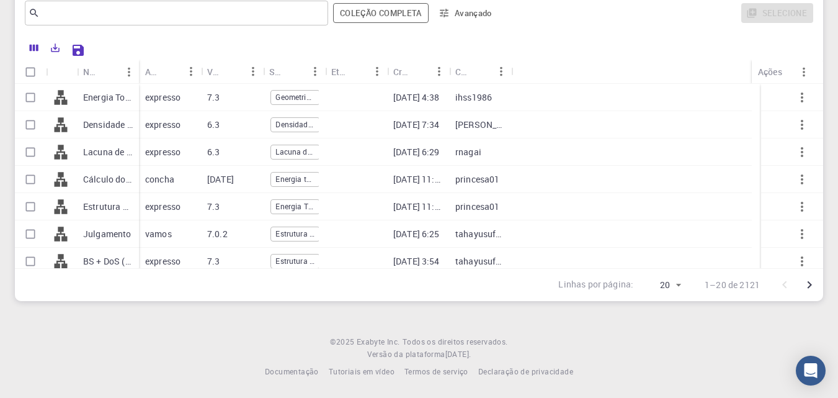
click at [170, 66] on div "Aplicação usada" at bounding box center [170, 72] width 62 height 24
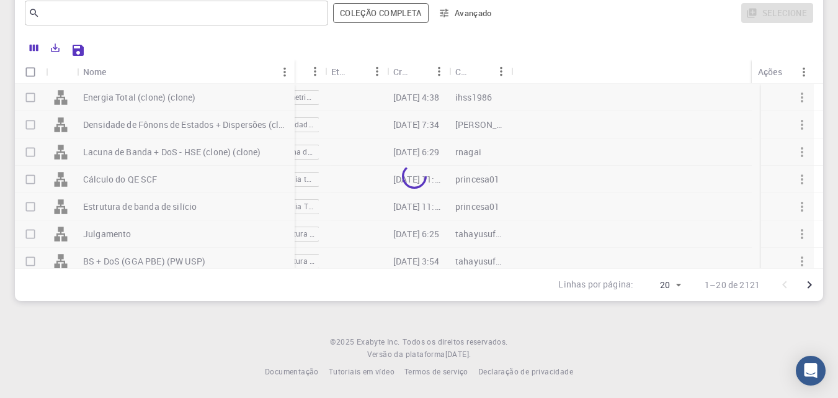
drag, startPoint x: 137, startPoint y: 66, endPoint x: 291, endPoint y: 77, distance: 154.8
click at [291, 77] on div "Nome" at bounding box center [296, 72] width 12 height 24
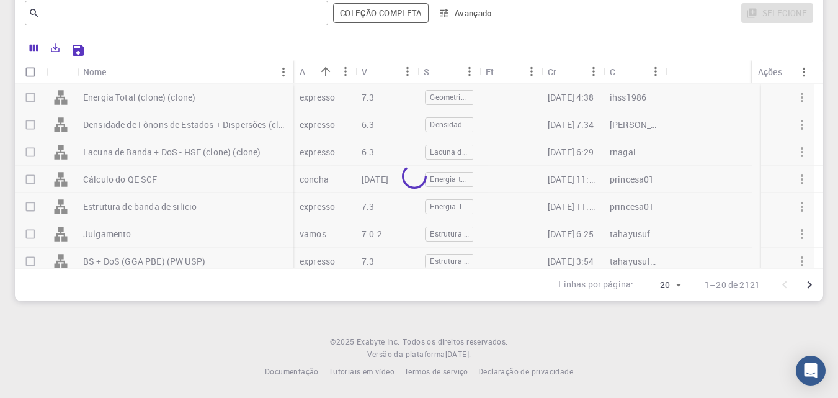
click at [33, 97] on div at bounding box center [414, 176] width 799 height 184
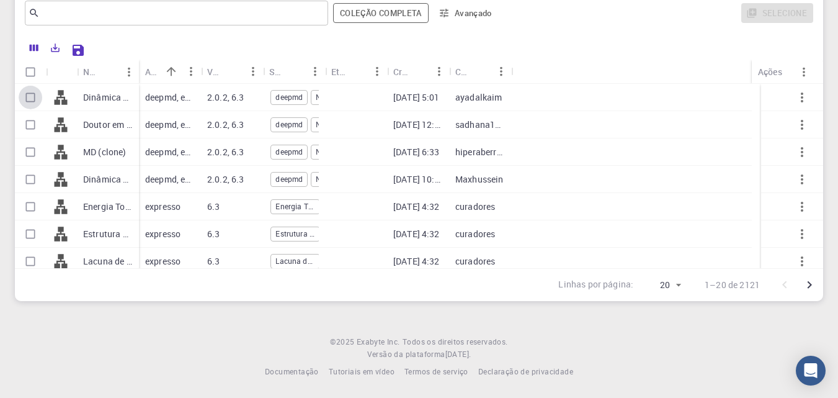
click at [29, 92] on input "Selecionar linha" at bounding box center [31, 98] width 24 height 24
checkbox input "true"
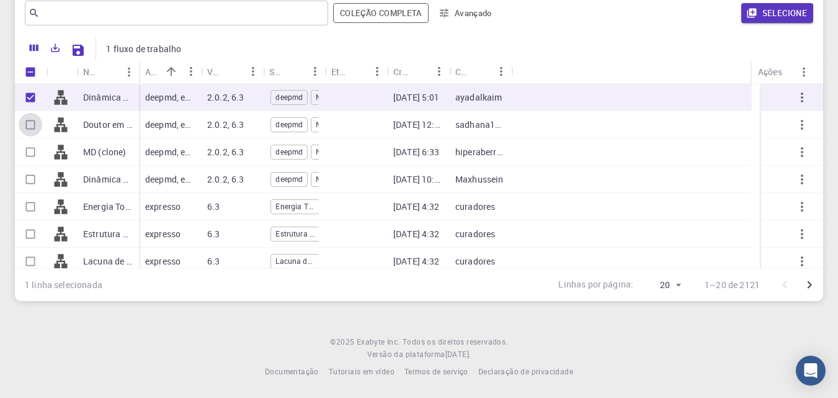
click at [29, 124] on input "Selecionar linha" at bounding box center [31, 125] width 24 height 24
checkbox input "true"
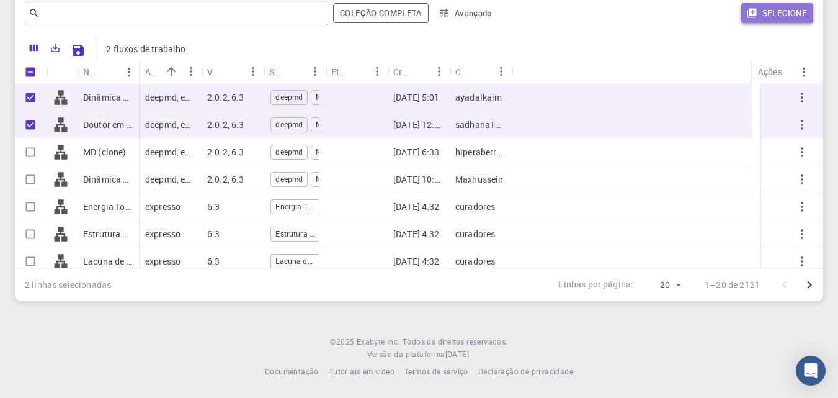
click at [762, 13] on button "Selecione" at bounding box center [777, 13] width 72 height 20
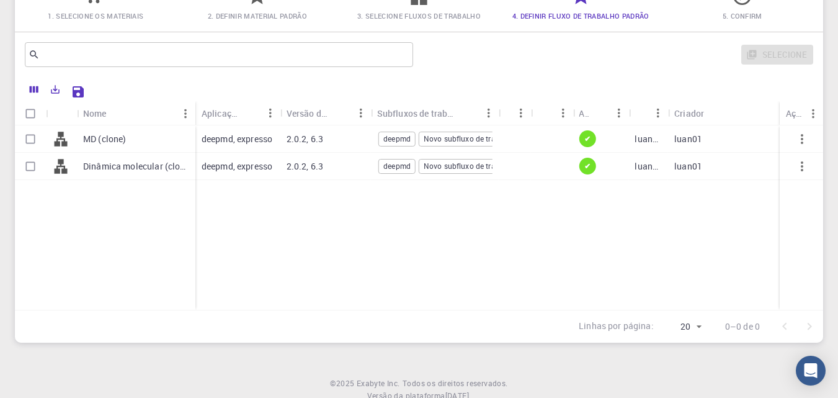
scroll to position [123, 0]
click at [30, 142] on input "Selecionar linha" at bounding box center [31, 140] width 24 height 24
checkbox input "true"
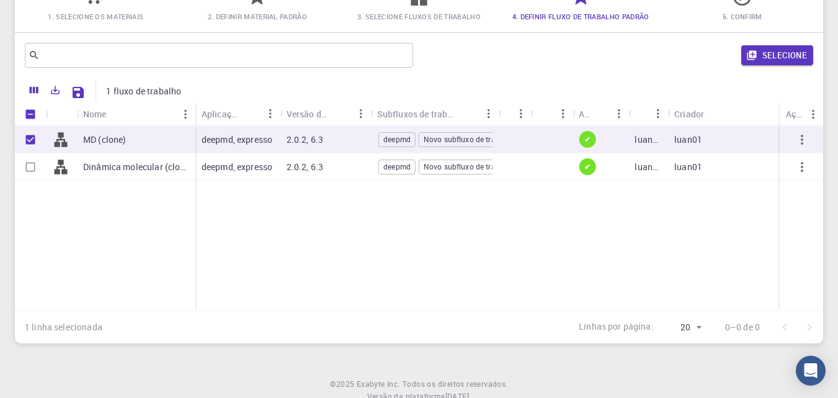
click at [30, 168] on input "Selecionar linha" at bounding box center [31, 167] width 24 height 24
checkbox input "true"
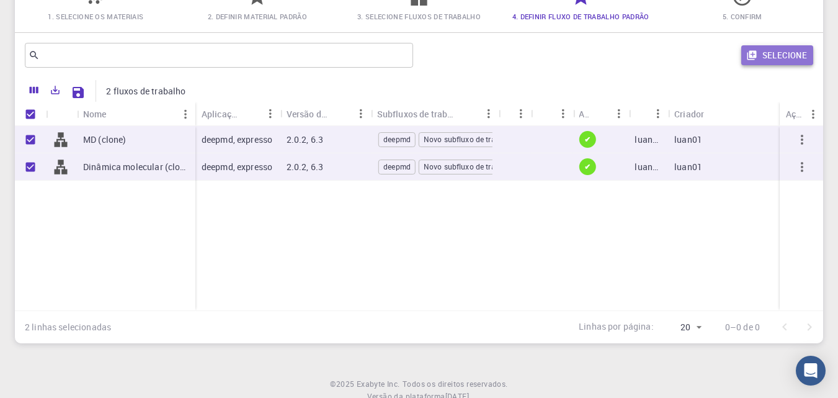
click at [762, 60] on button "Selecione" at bounding box center [777, 55] width 72 height 20
checkbox input "false"
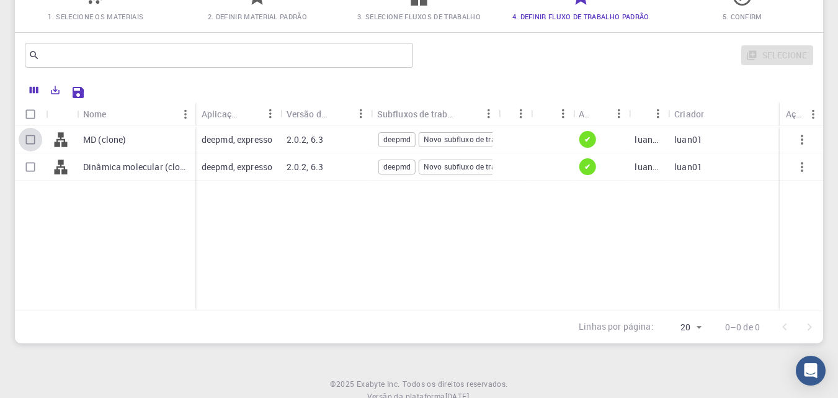
click at [33, 137] on input "Select row" at bounding box center [31, 140] width 24 height 24
checkbox input "true"
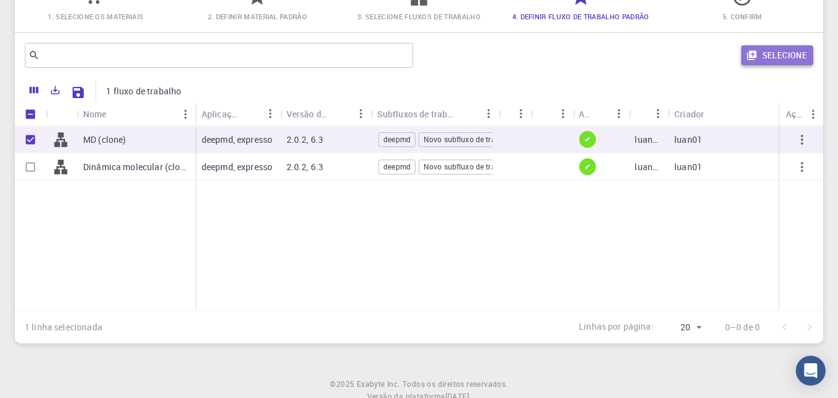
click at [765, 61] on font "Selecione" at bounding box center [784, 55] width 45 height 15
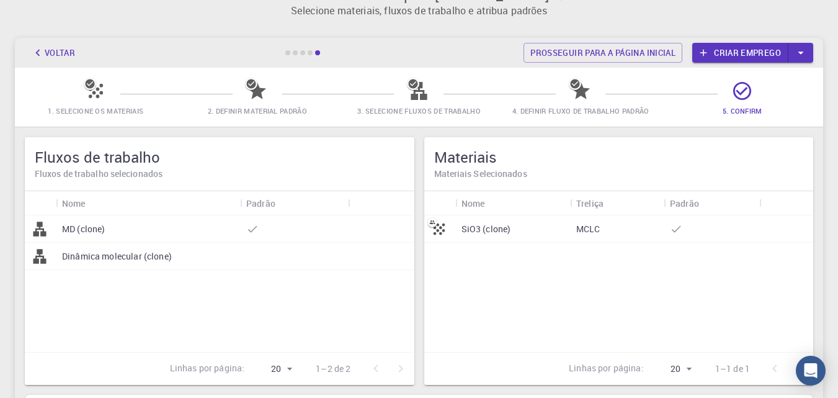
scroll to position [26, 0]
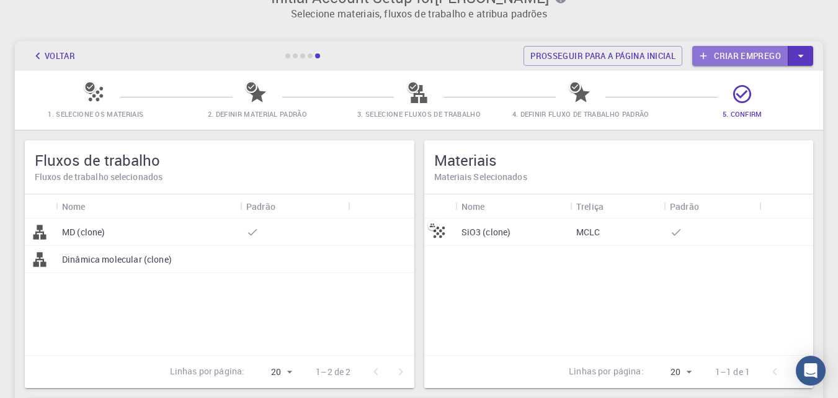
click at [765, 61] on font "Criar emprego" at bounding box center [747, 55] width 67 height 11
